Goal: Task Accomplishment & Management: Manage account settings

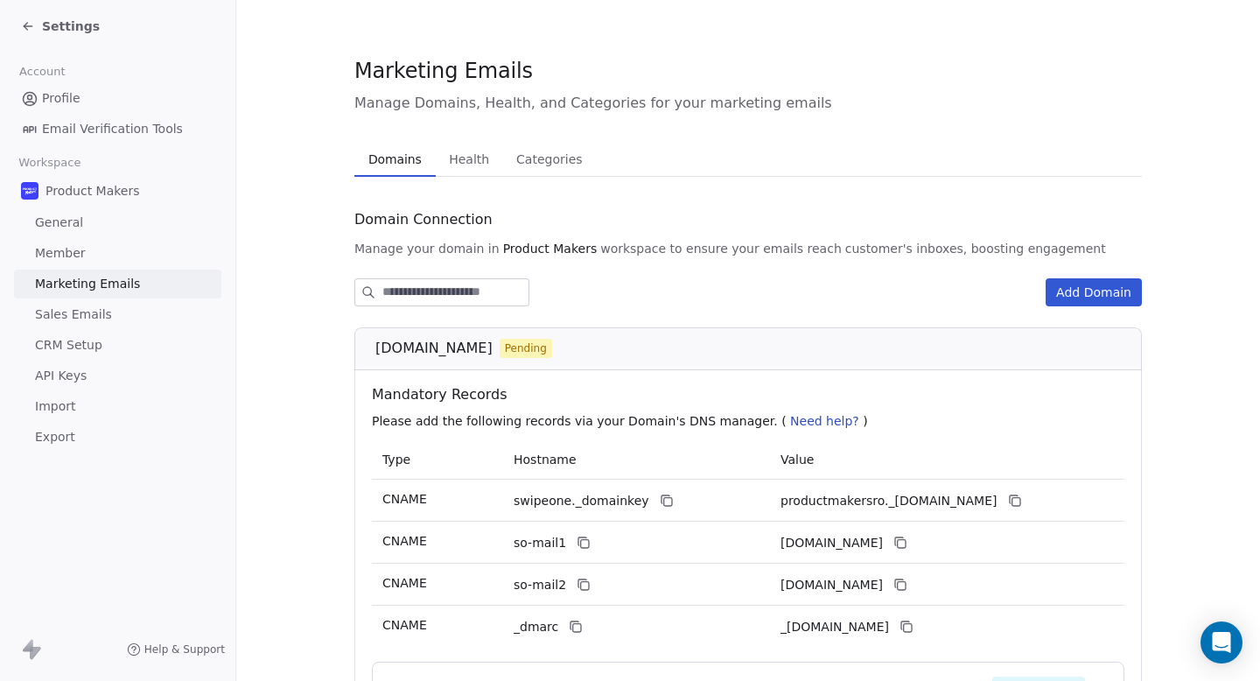
scroll to position [62, 0]
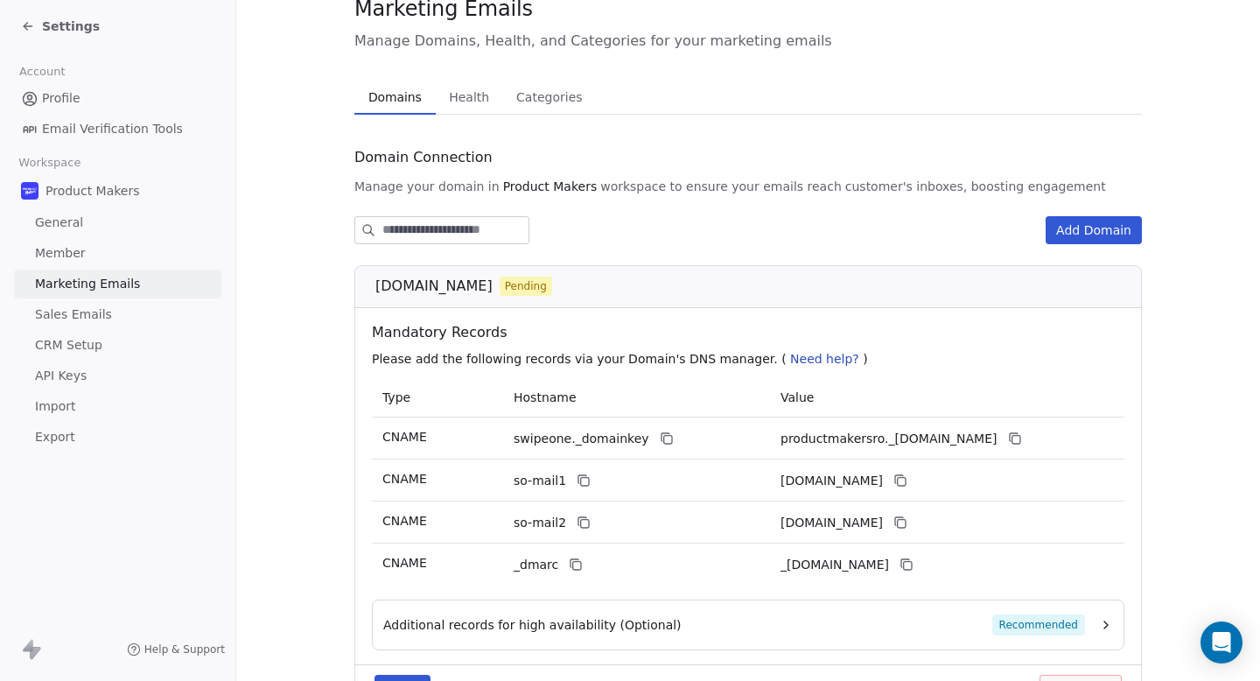
click at [1087, 237] on button "Add Domain" at bounding box center [1094, 230] width 96 height 28
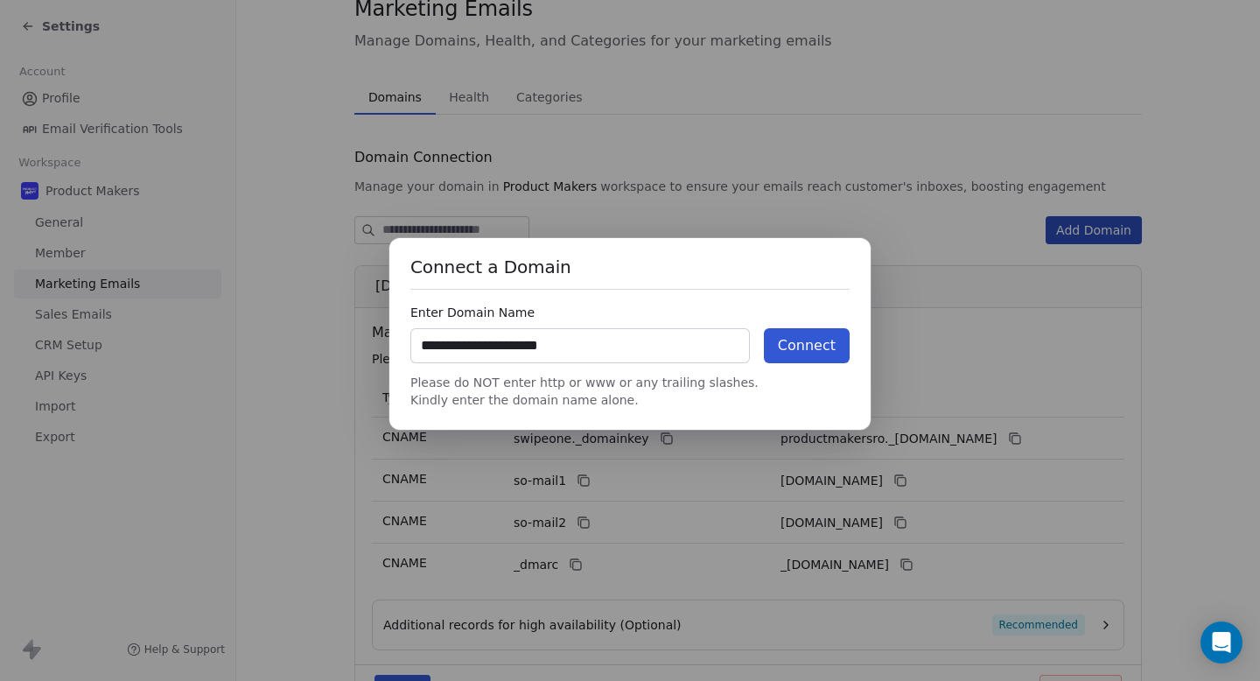
type input "**********"
click at [781, 340] on button "Connect" at bounding box center [807, 345] width 86 height 35
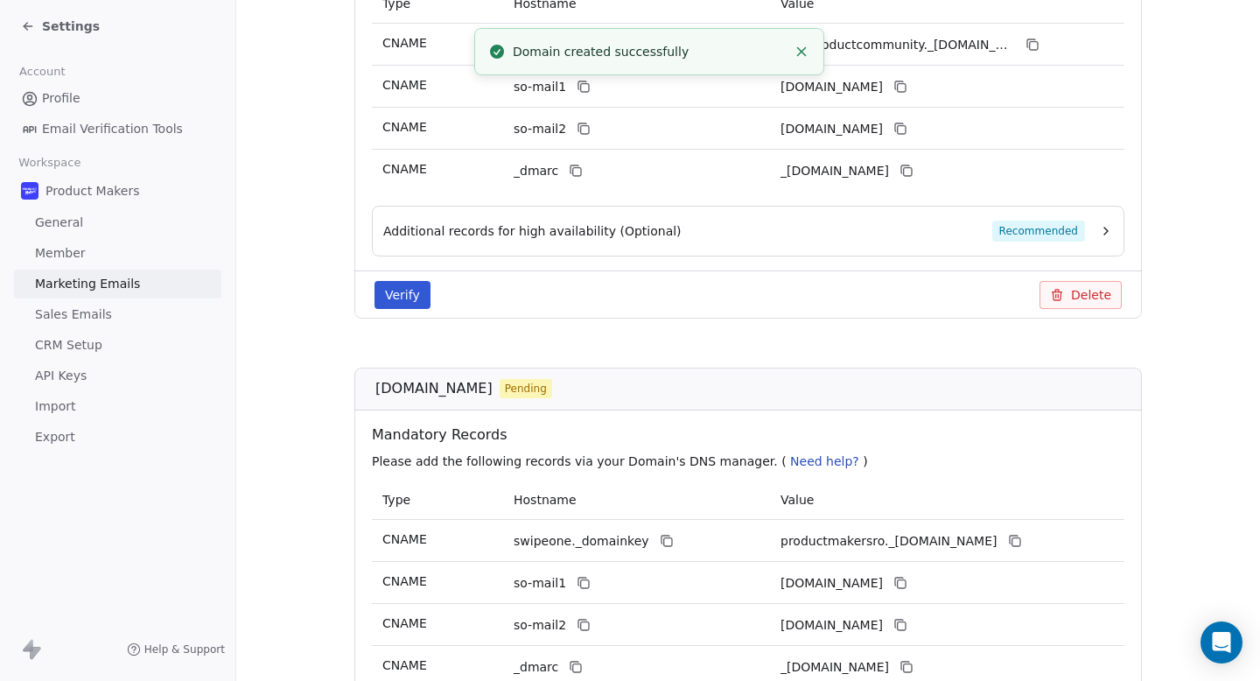
scroll to position [448, 0]
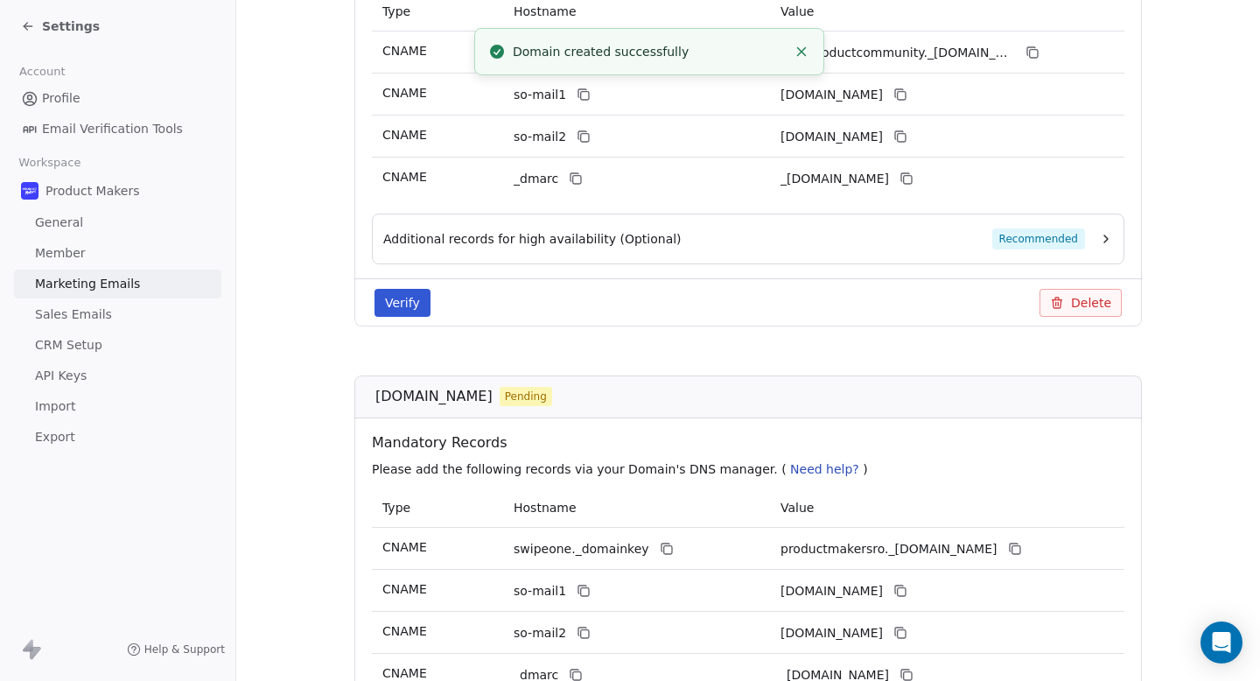
click at [394, 309] on button "Verify" at bounding box center [403, 303] width 56 height 28
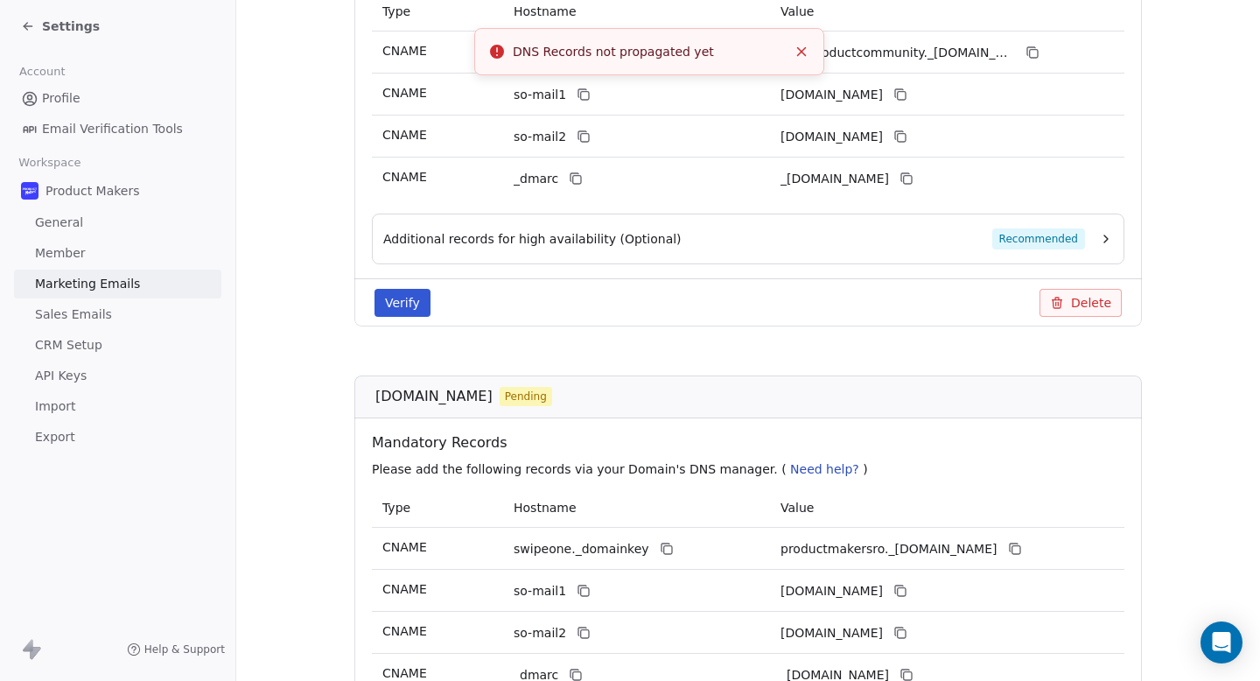
click at [394, 309] on button "Verify" at bounding box center [403, 303] width 56 height 28
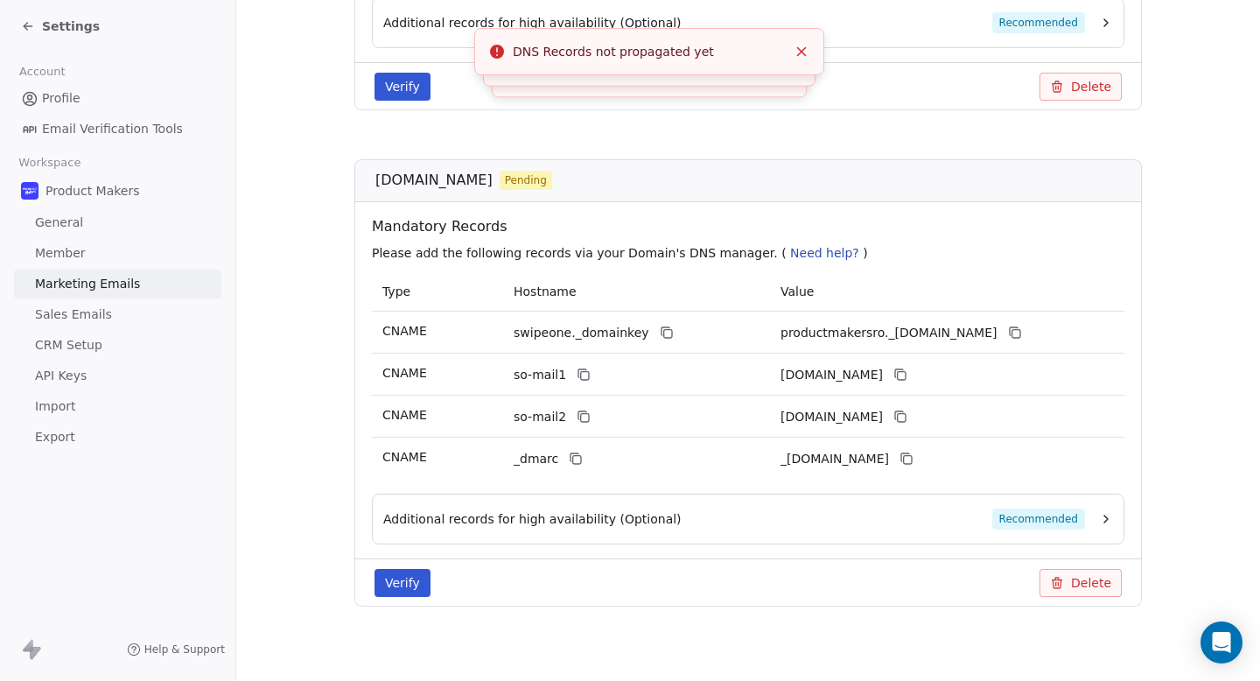
scroll to position [0, 0]
